Goal: Navigation & Orientation: Find specific page/section

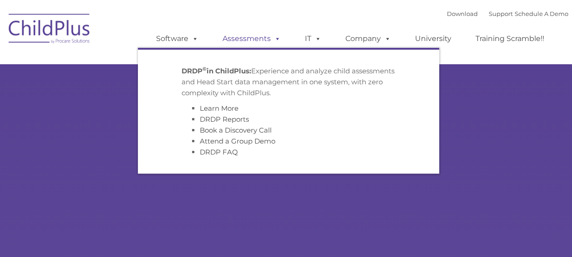
type input ""
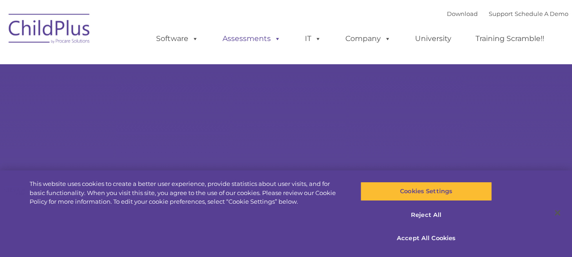
select select "MEDIUM"
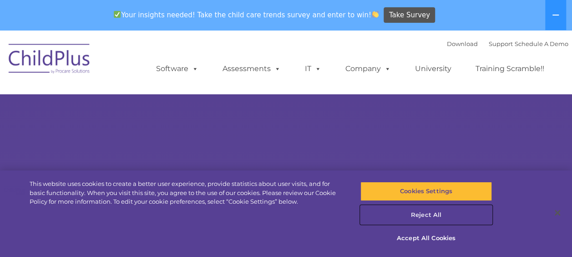
click at [419, 217] on button "Reject All" at bounding box center [425, 214] width 131 height 19
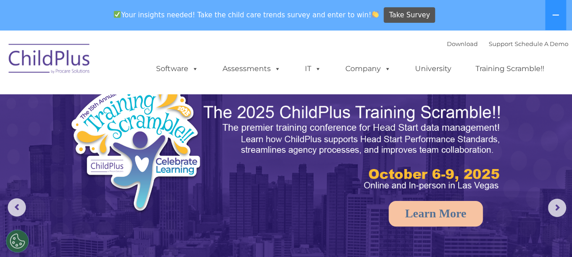
click at [46, 59] on img at bounding box center [49, 59] width 91 height 45
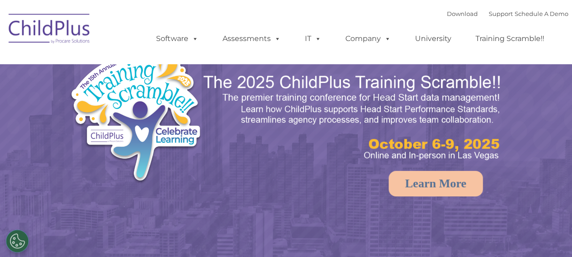
select select "MEDIUM"
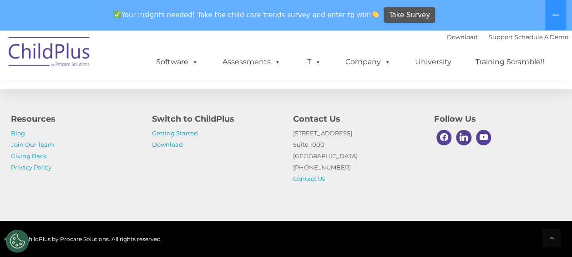
scroll to position [1098, 0]
click at [186, 134] on link "Getting Started" at bounding box center [175, 132] width 46 height 7
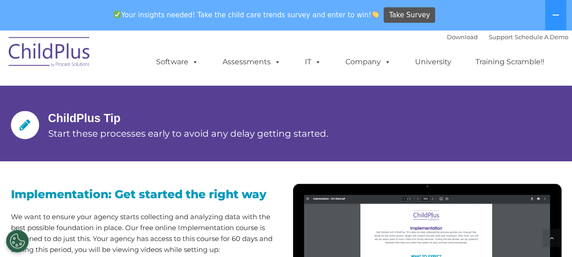
scroll to position [684, 0]
